Goal: Information Seeking & Learning: Learn about a topic

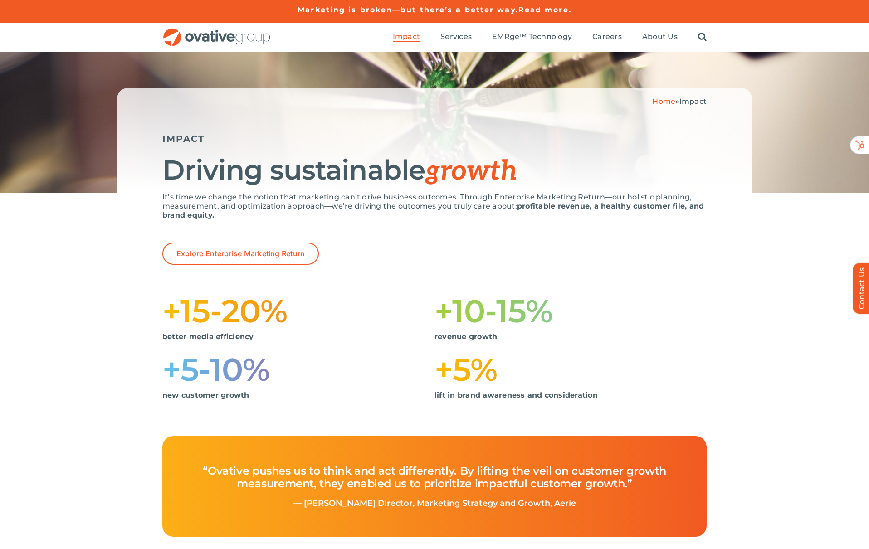
drag, startPoint x: 0, startPoint y: 0, endPoint x: 545, endPoint y: 937, distance: 1083.7
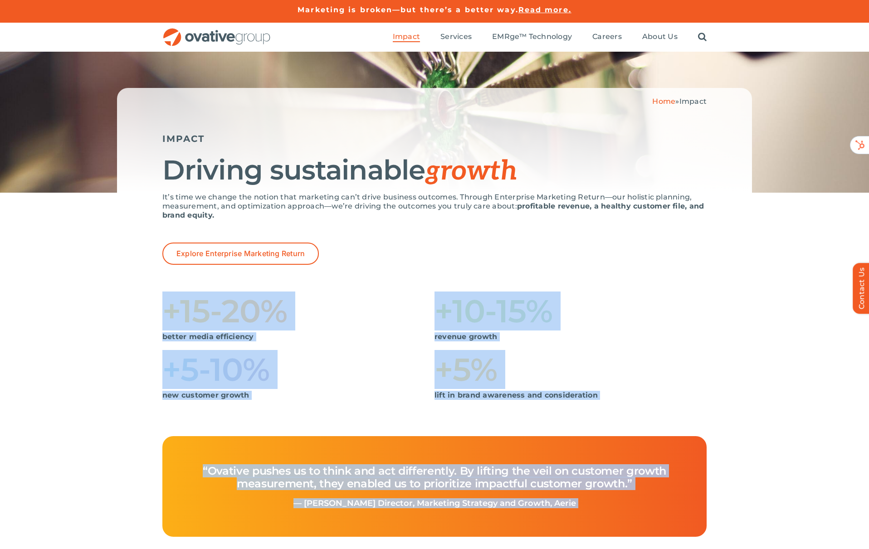
click at [224, 43] on img "OG_Full_horizontal_RGB" at bounding box center [216, 37] width 109 height 19
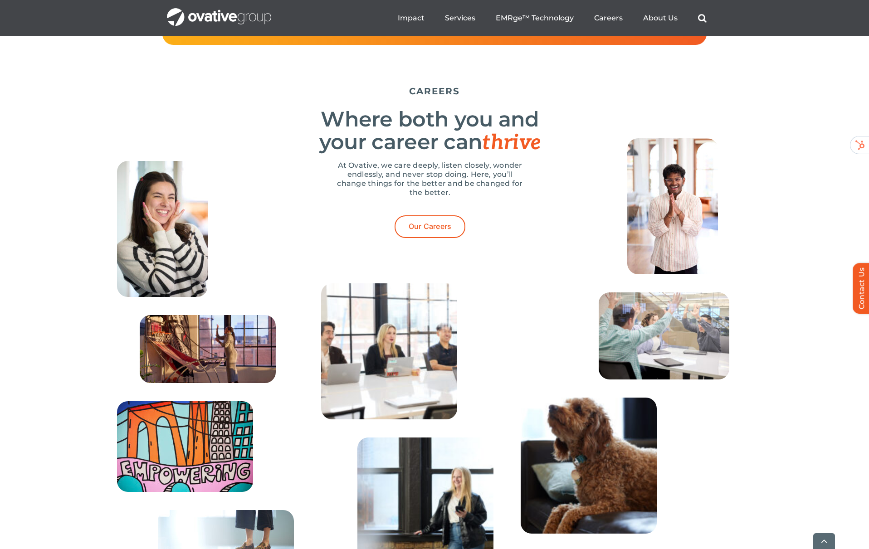
scroll to position [2894, 0]
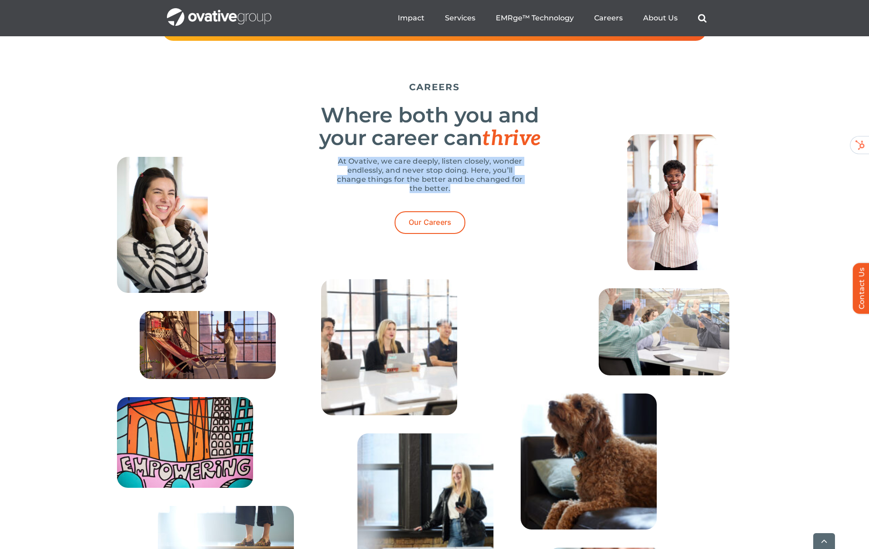
drag, startPoint x: 340, startPoint y: 193, endPoint x: 514, endPoint y: 217, distance: 175.8
click at [514, 193] on p "At Ovative, we care deeply, listen closely, wonder endlessly, and never stop do…" at bounding box center [430, 175] width 190 height 36
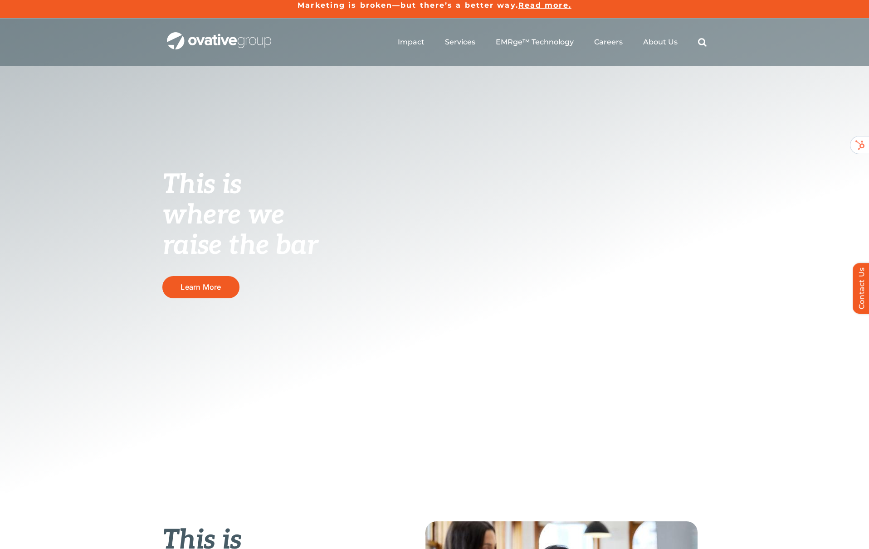
scroll to position [5, 0]
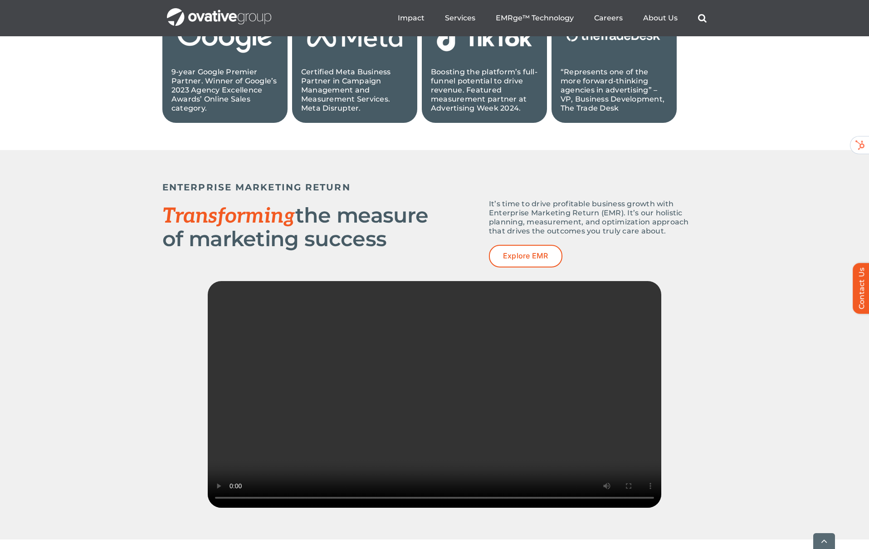
drag, startPoint x: 468, startPoint y: 387, endPoint x: 467, endPoint y: 331, distance: 56.2
click at [467, 331] on video "Sorry, your browser doesn't support embedded videos." at bounding box center [435, 394] width 454 height 227
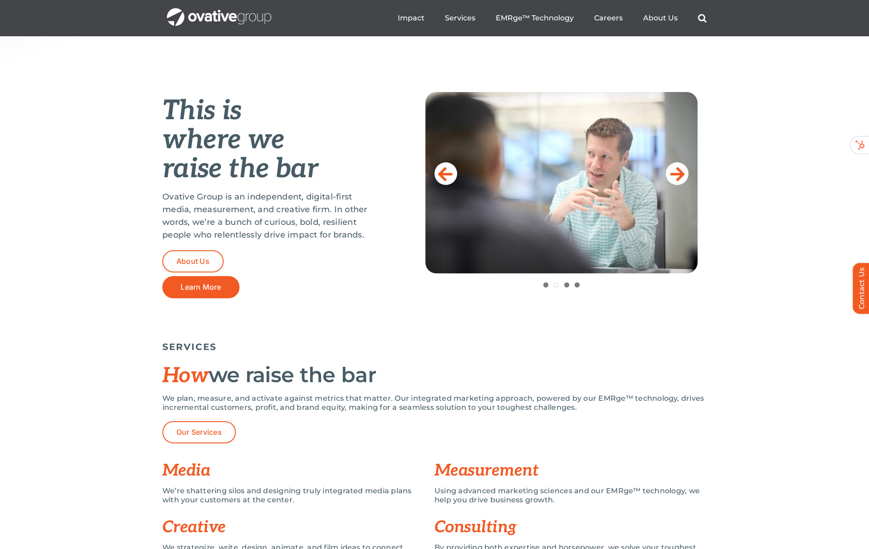
scroll to position [0, 0]
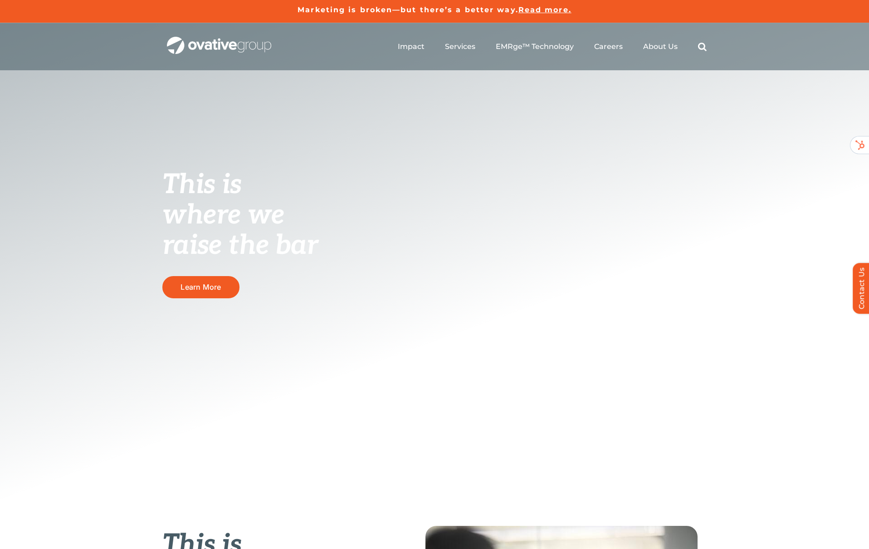
click at [224, 43] on img "OG_Full_horizontal_WHT" at bounding box center [219, 46] width 104 height 18
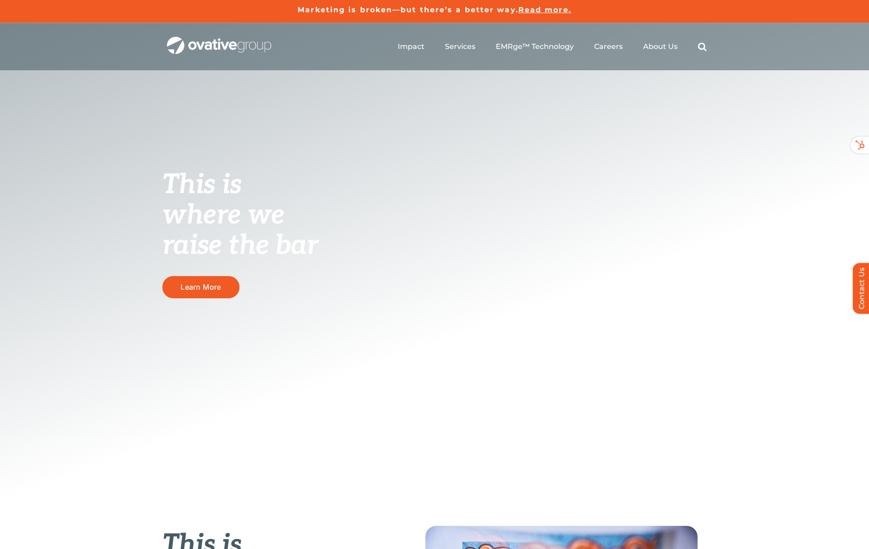
click at [224, 43] on img "OG_Full_horizontal_WHT" at bounding box center [219, 46] width 104 height 18
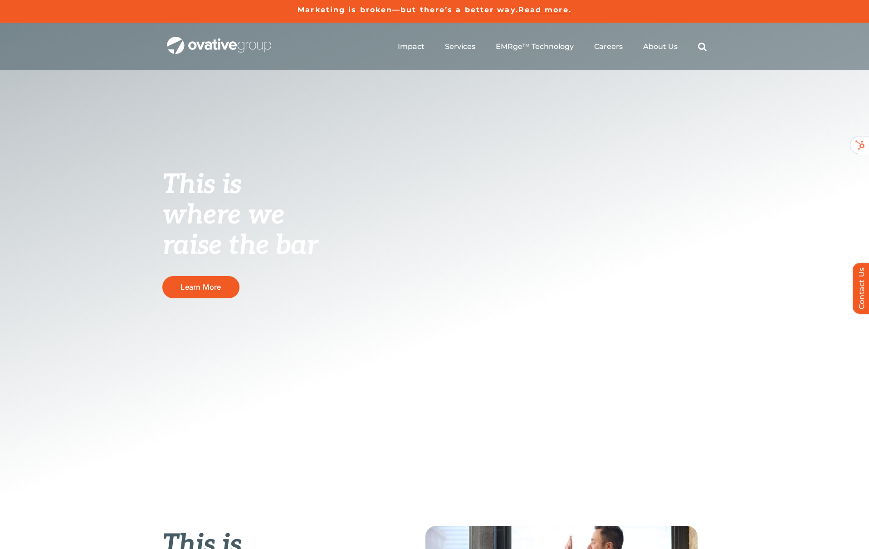
click at [555, 11] on span "Read more." at bounding box center [544, 9] width 53 height 9
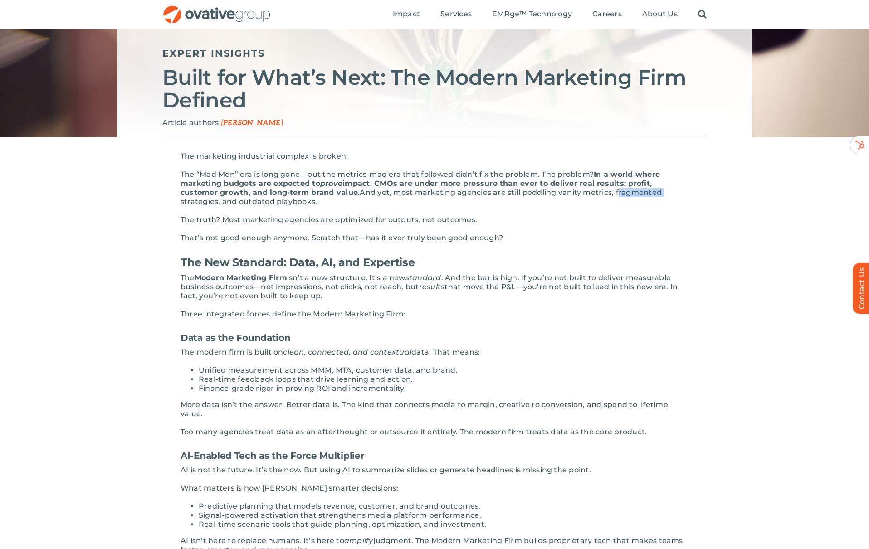
scroll to position [85, 0]
